Goal: Register for event/course

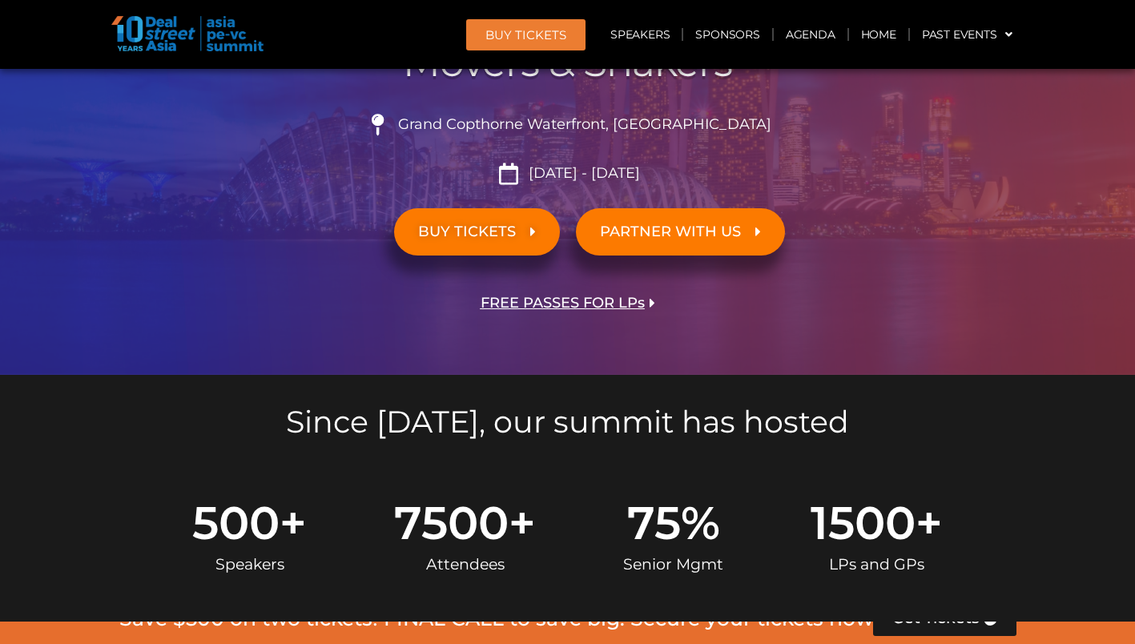
click at [508, 303] on span "FREE PASSES FOR LPs" at bounding box center [563, 303] width 164 height 15
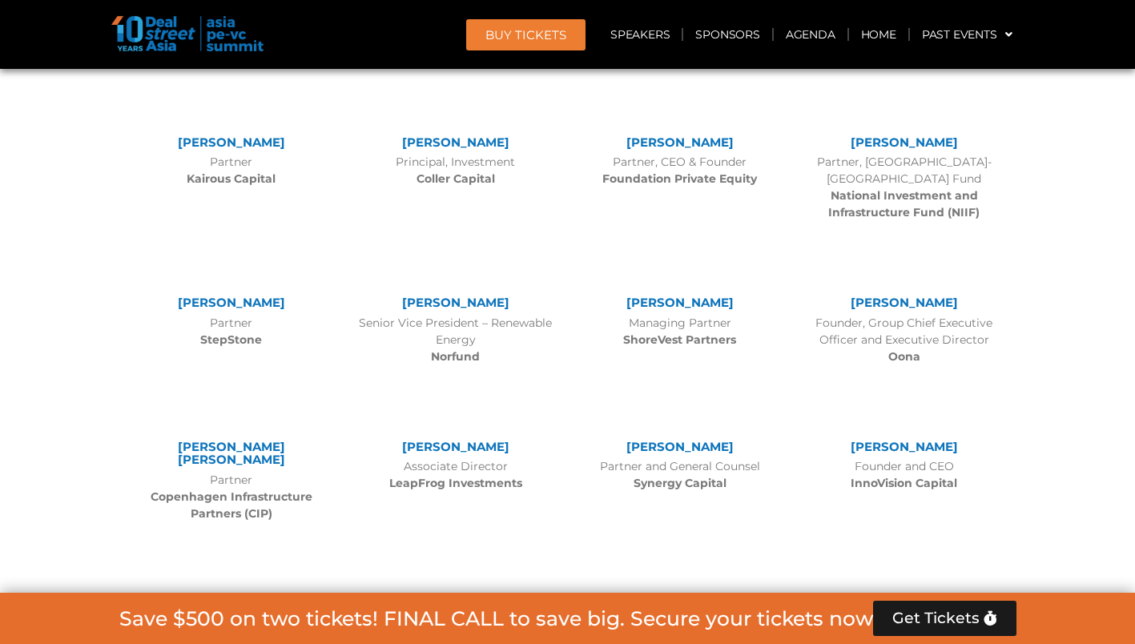
scroll to position [7270, 0]
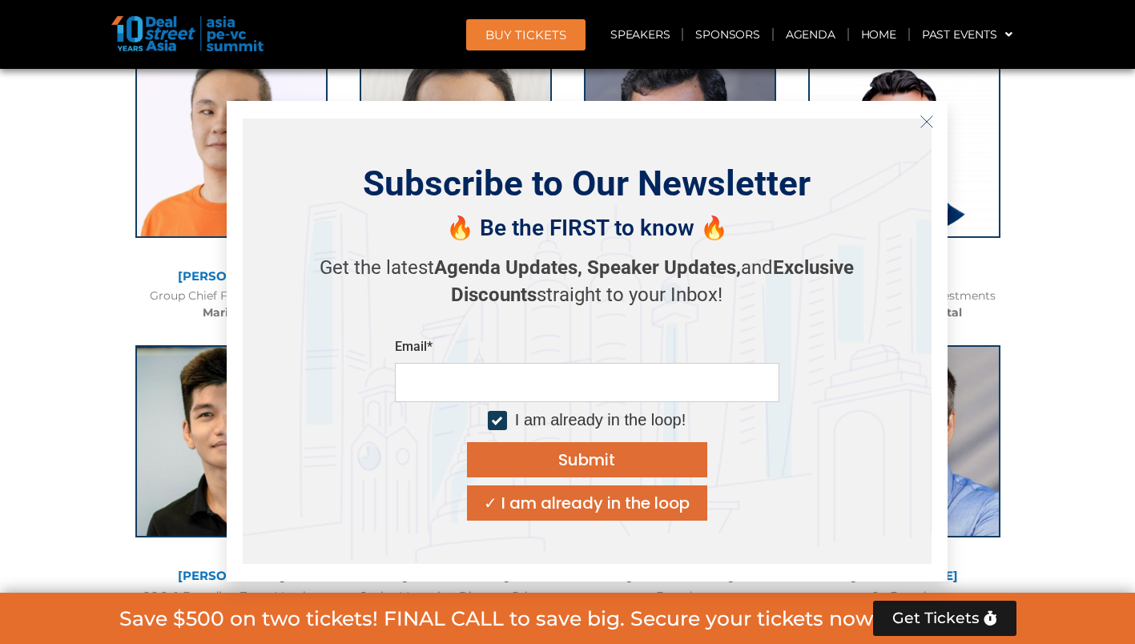
click at [924, 125] on icon "Close" at bounding box center [927, 122] width 14 height 14
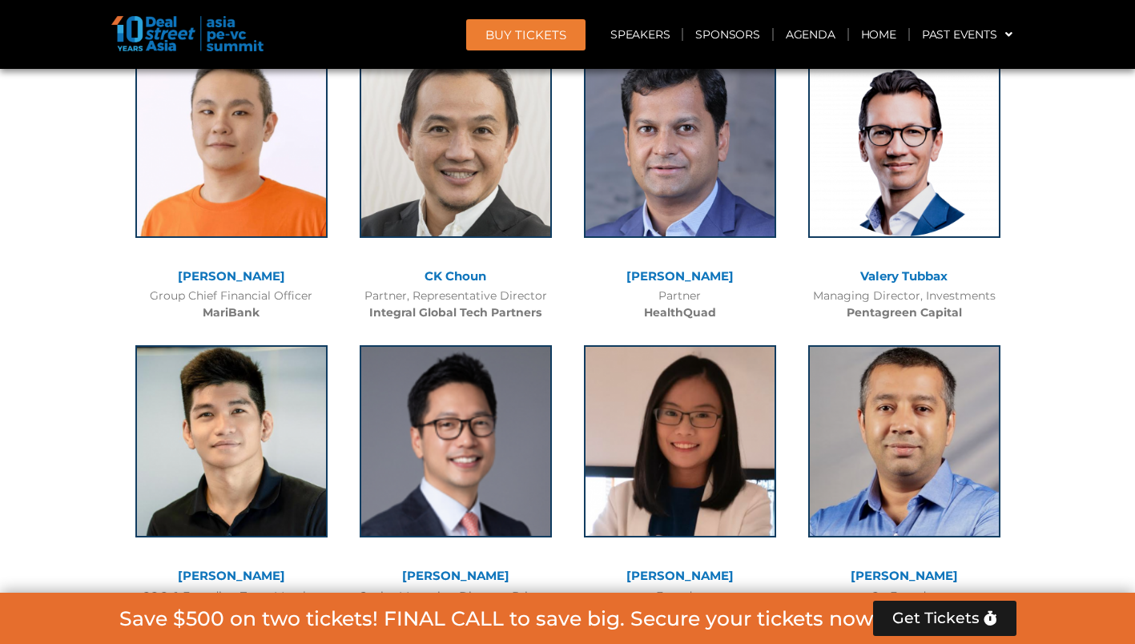
click at [531, 34] on span "BUY Tickets" at bounding box center [525, 35] width 81 height 12
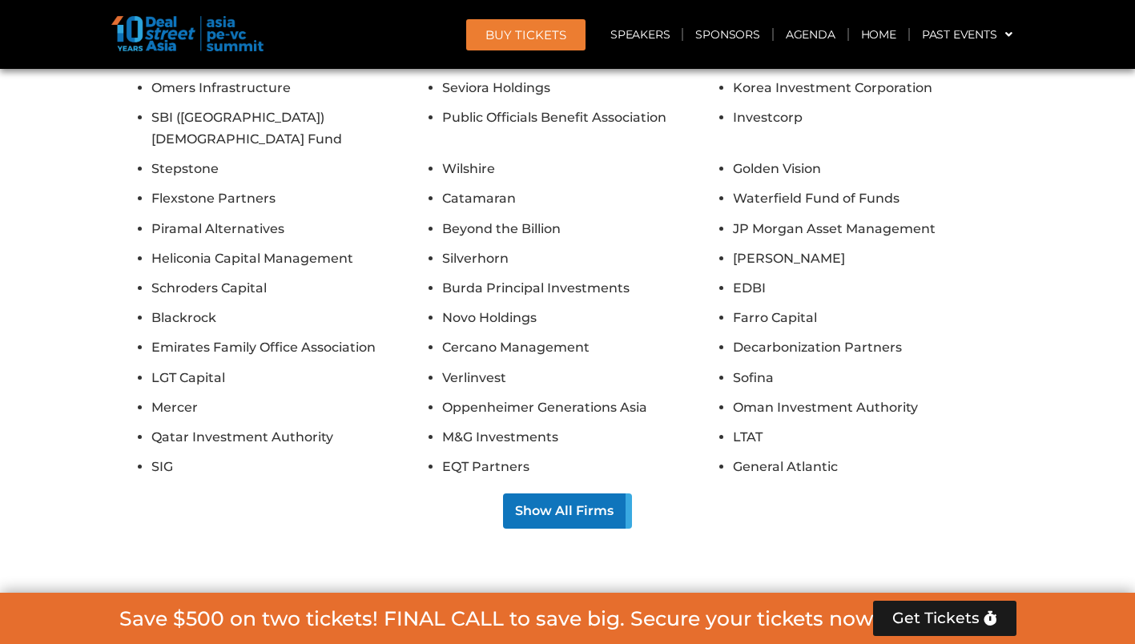
scroll to position [12095, 0]
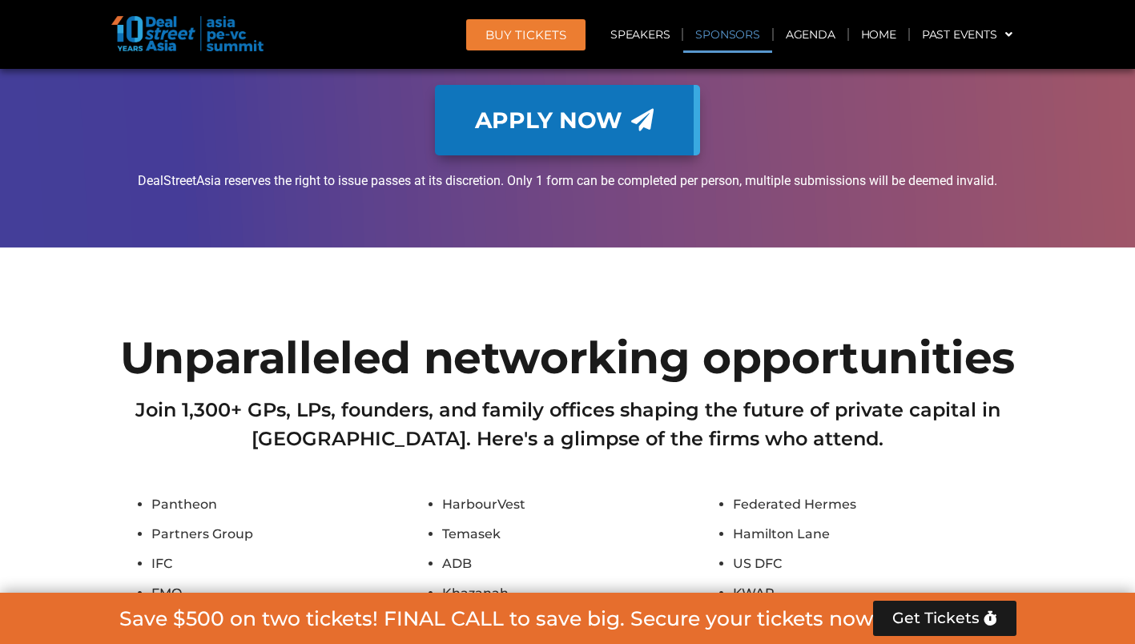
click at [560, 34] on span "BUY Tickets" at bounding box center [525, 35] width 81 height 12
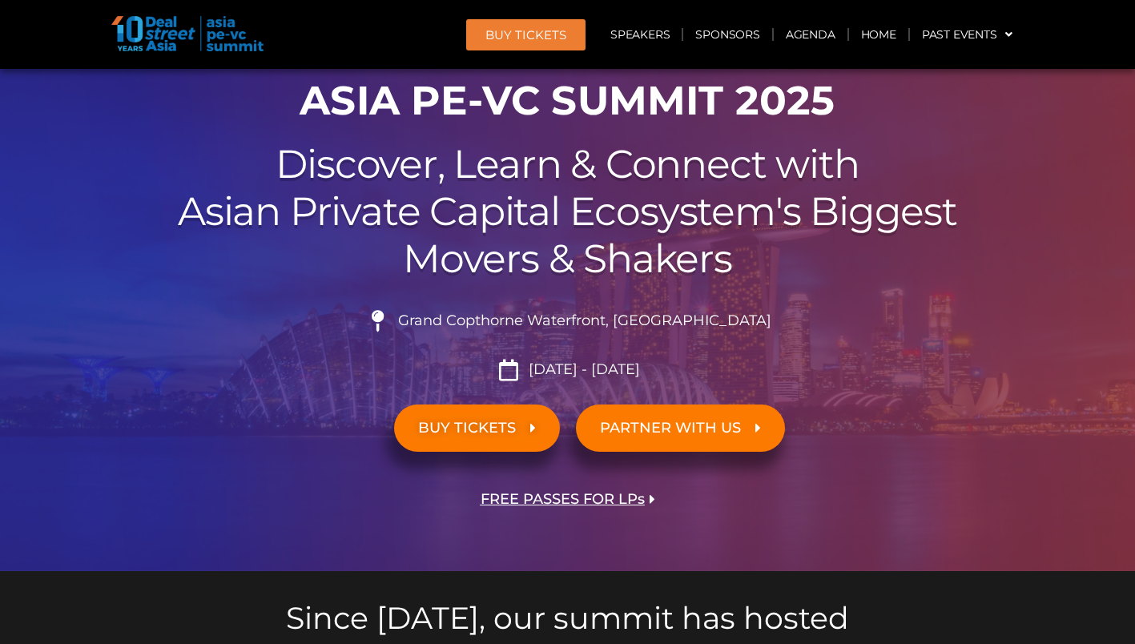
scroll to position [0, 0]
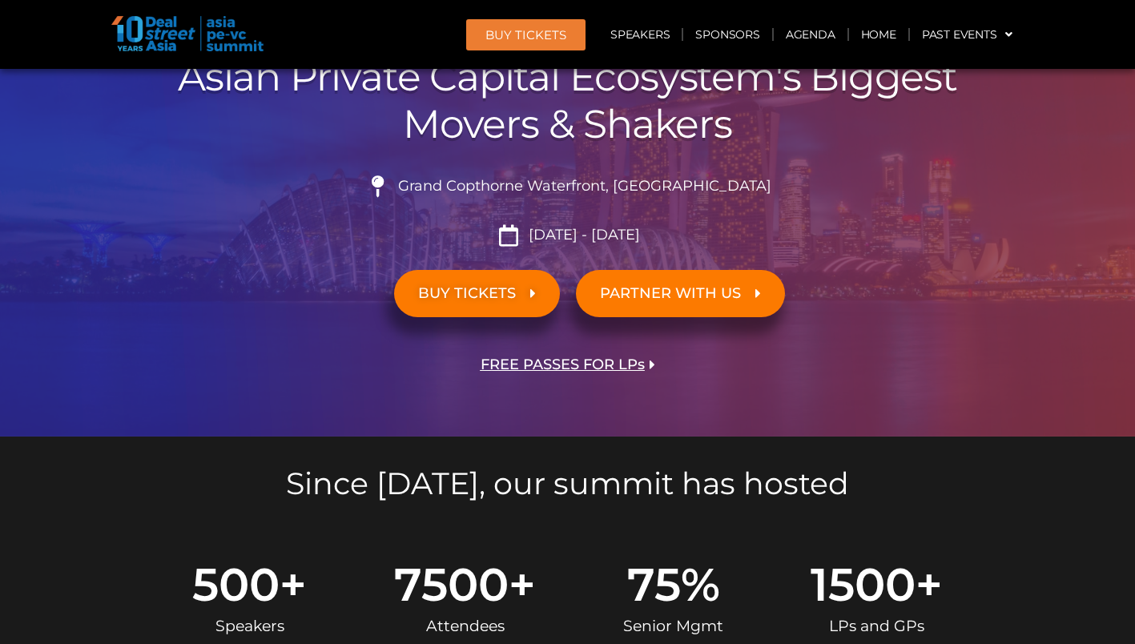
click at [507, 294] on span "BUY TICKETS" at bounding box center [467, 293] width 98 height 15
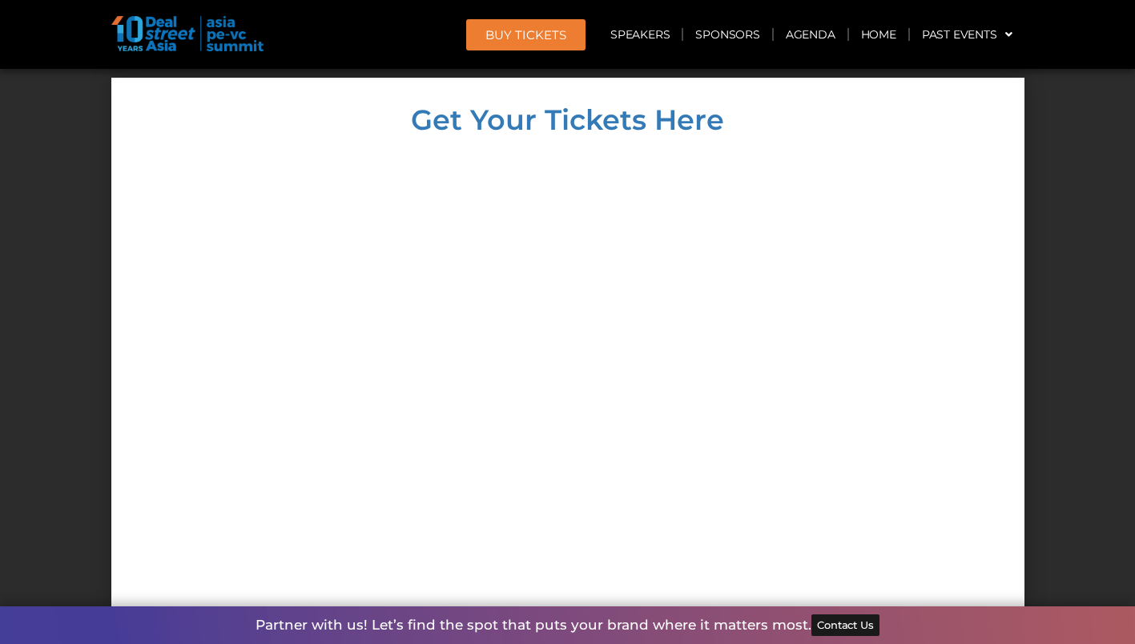
scroll to position [15471, 0]
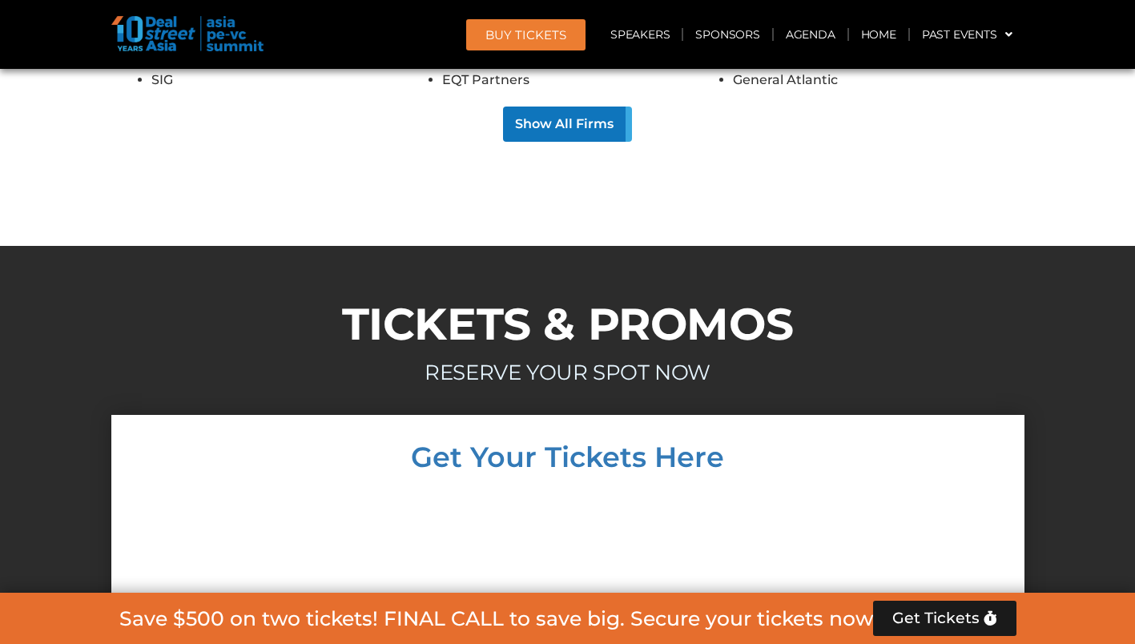
scroll to position [15143, 0]
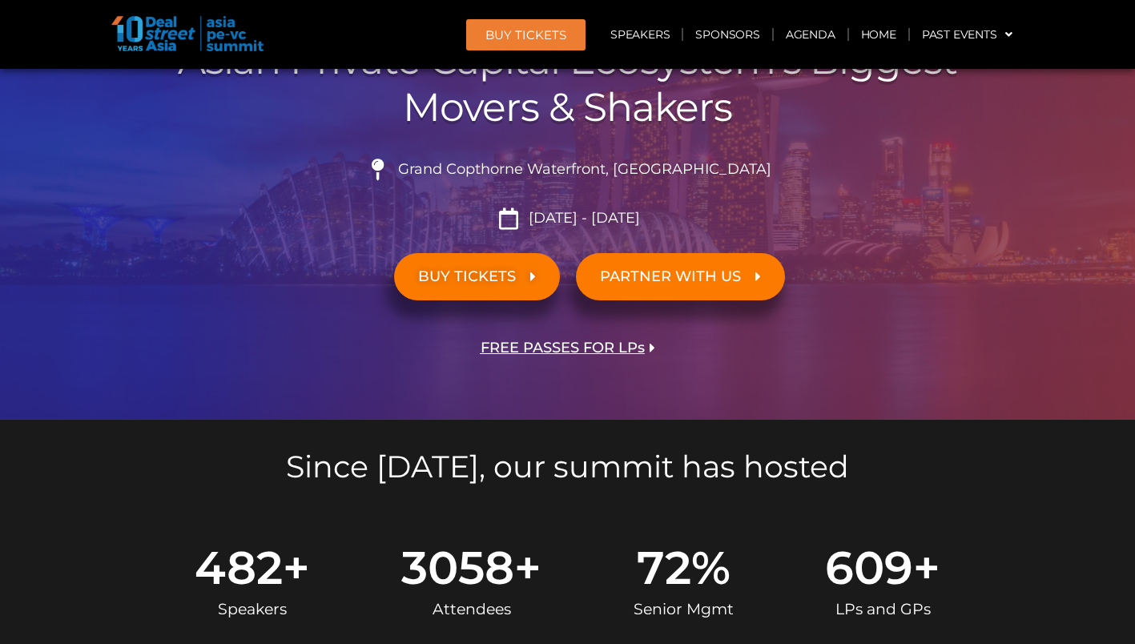
scroll to position [369, 0]
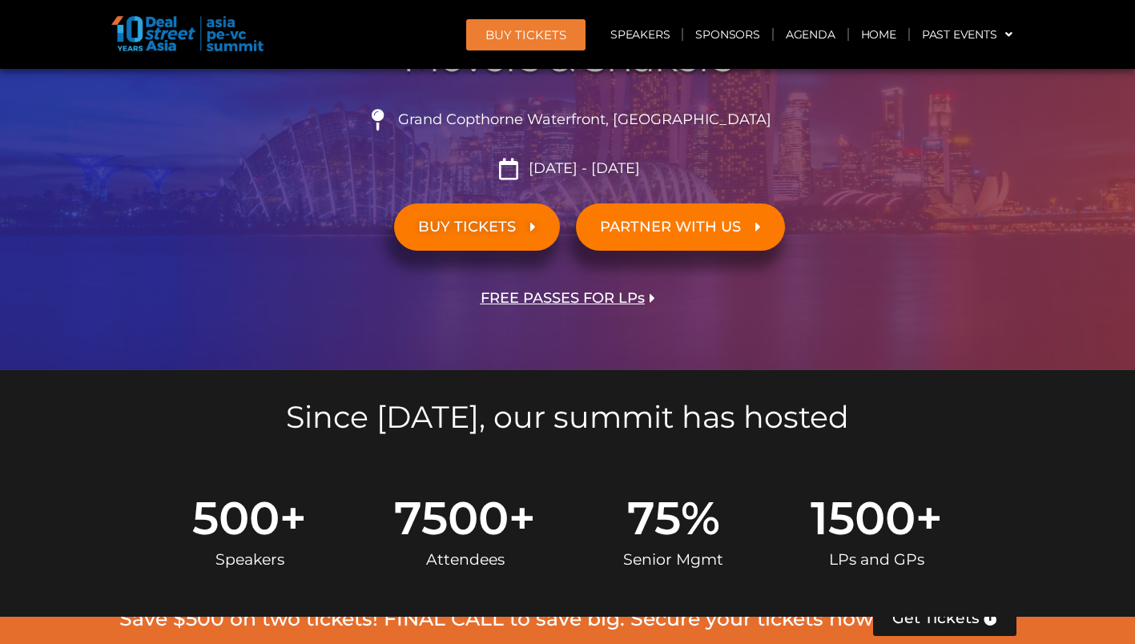
click at [644, 295] on span "FREE PASSES FOR LPs" at bounding box center [563, 298] width 164 height 15
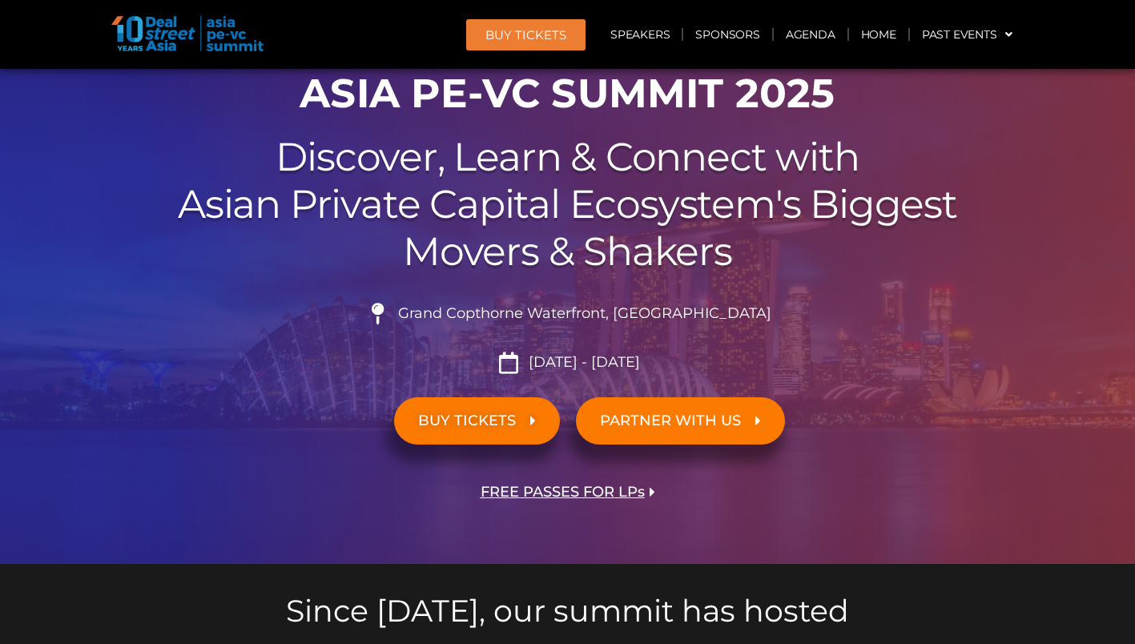
scroll to position [0, 0]
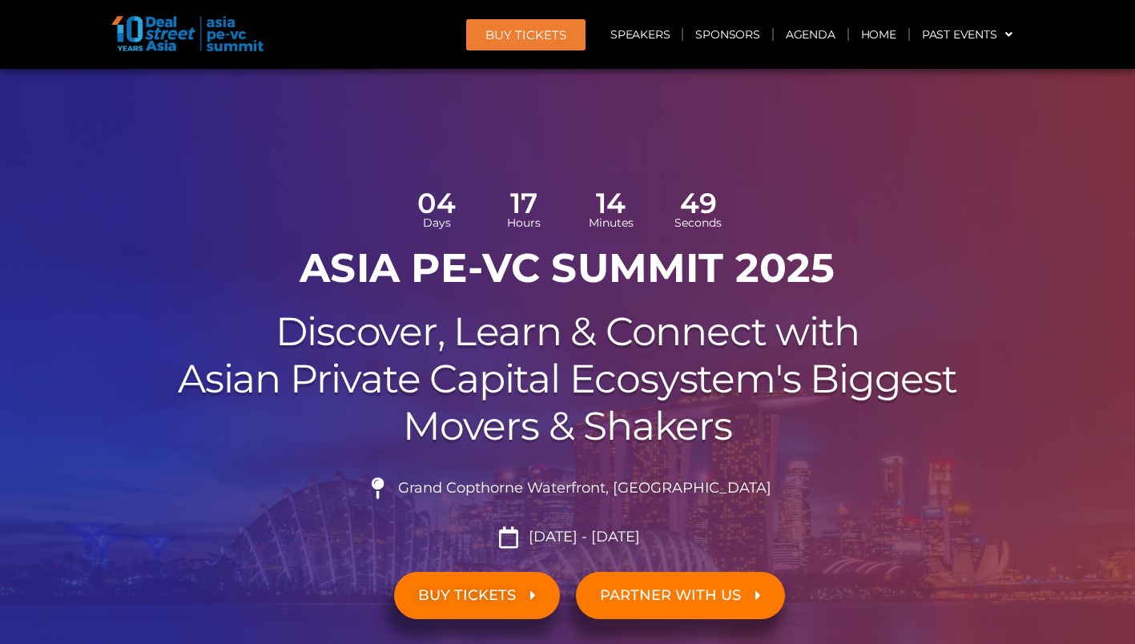
click at [465, 609] on link "BUY TICKETS" at bounding box center [477, 595] width 166 height 47
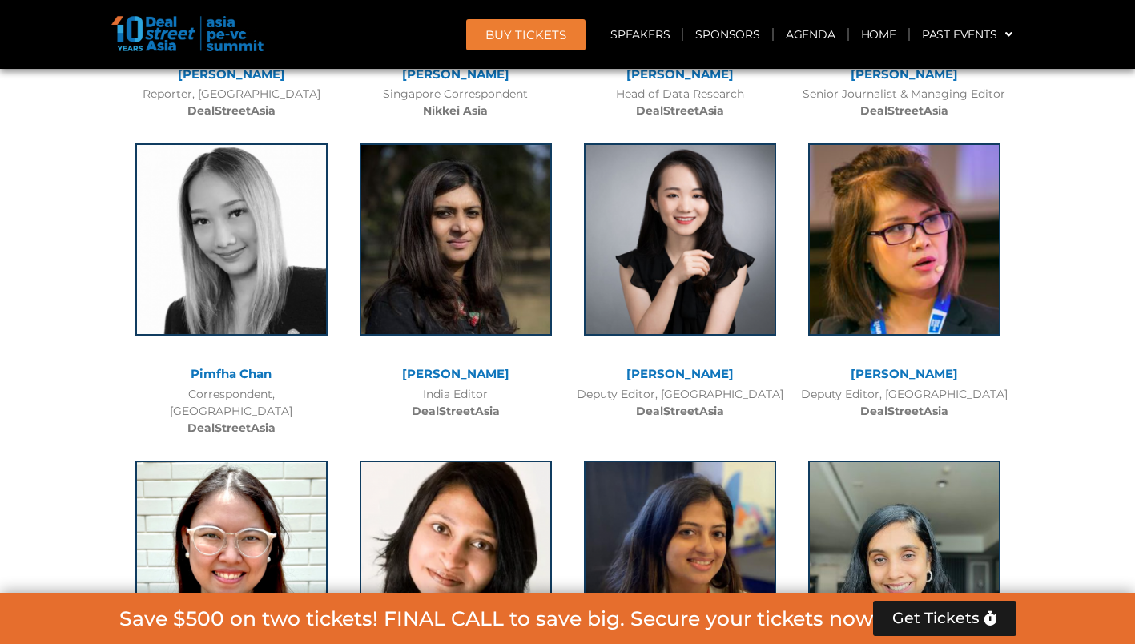
scroll to position [15133, 0]
